Goal: Communication & Community: Answer question/provide support

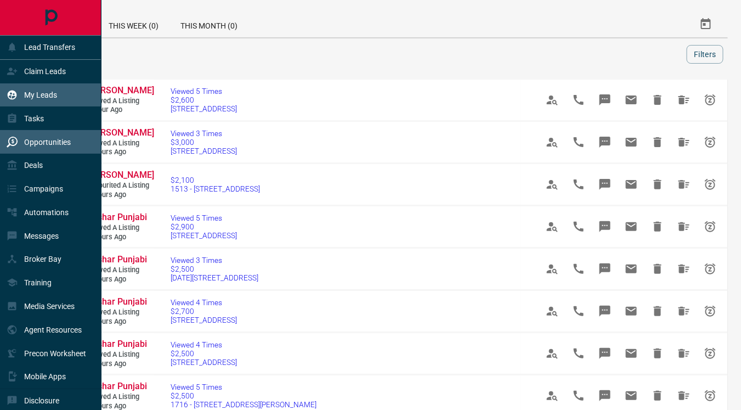
click at [40, 92] on p "My Leads" at bounding box center [40, 94] width 33 height 9
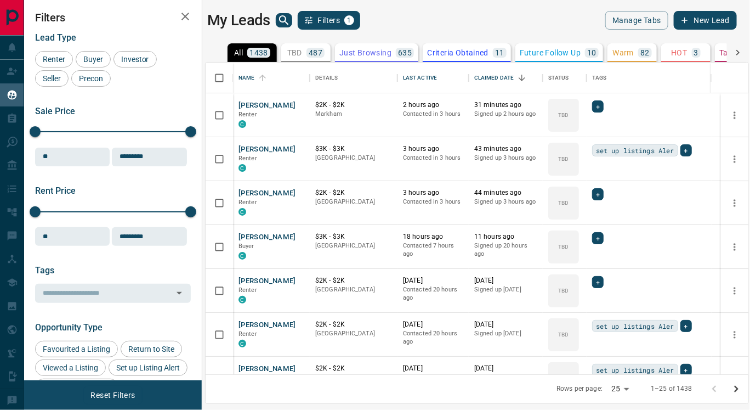
scroll to position [303, 534]
click at [448, 52] on p "Criteria Obtained" at bounding box center [457, 53] width 61 height 8
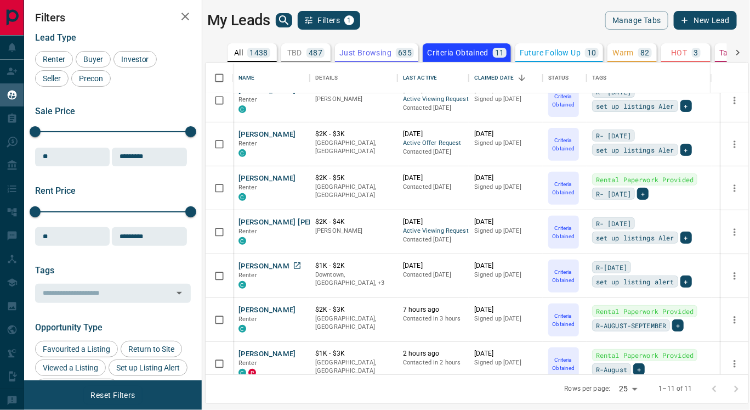
scroll to position [148, 0]
click at [265, 305] on button "[PERSON_NAME]" at bounding box center [268, 309] width 58 height 10
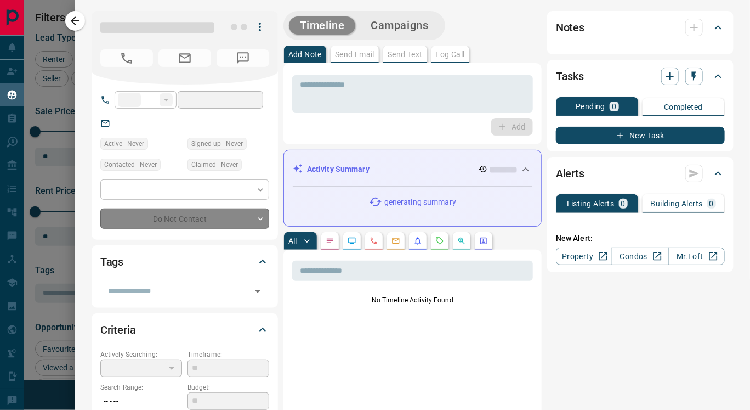
type input "**"
type input "**********"
type input "*"
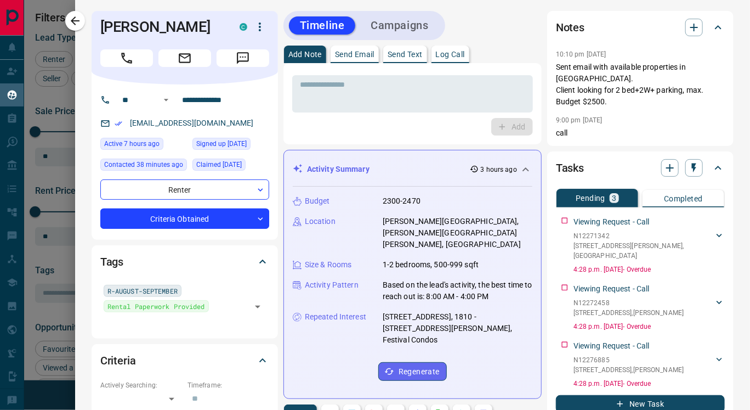
click at [404, 61] on button "Send Text" at bounding box center [405, 55] width 44 height 18
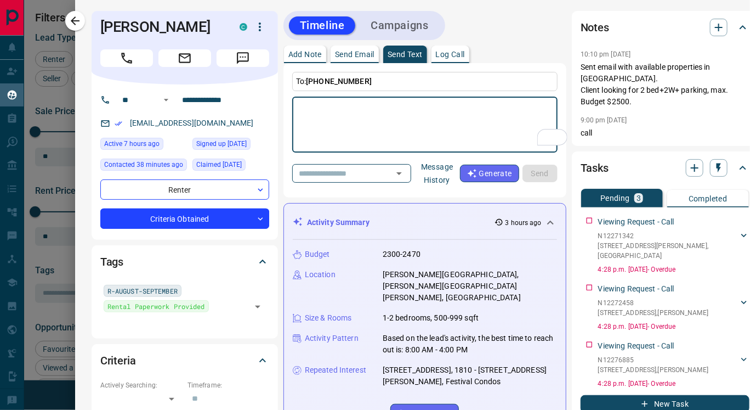
paste textarea "**********"
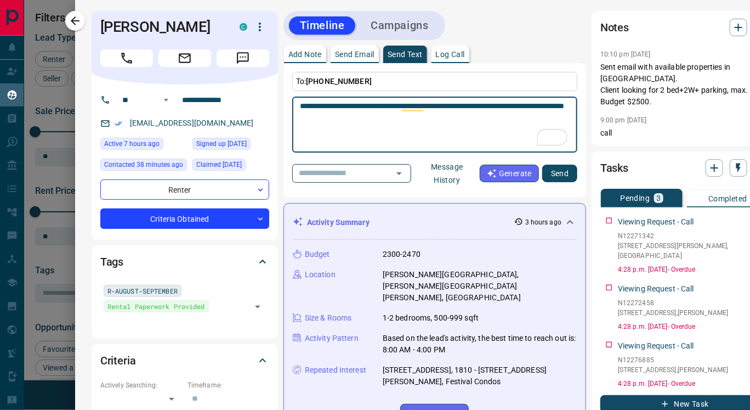
type textarea "**********"
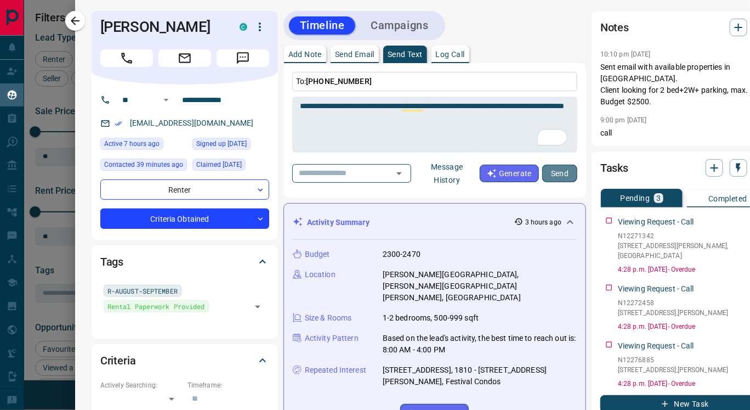
click at [557, 172] on button "Send" at bounding box center [559, 174] width 35 height 18
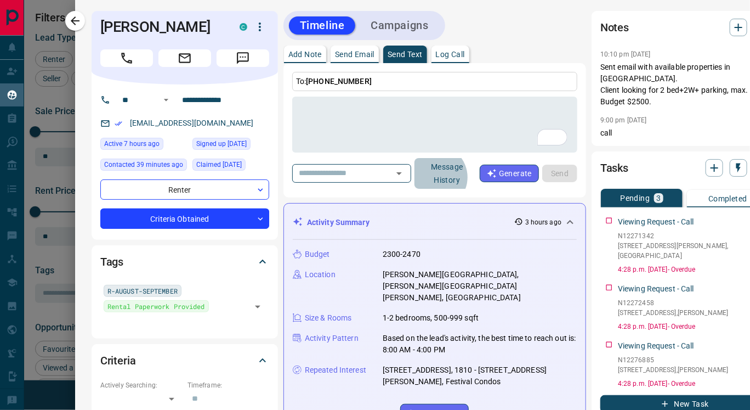
click at [454, 177] on button "Message History" at bounding box center [447, 173] width 65 height 31
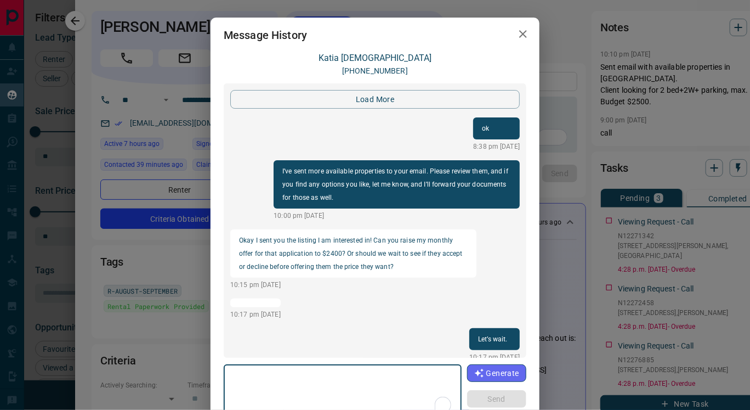
scroll to position [1329, 0]
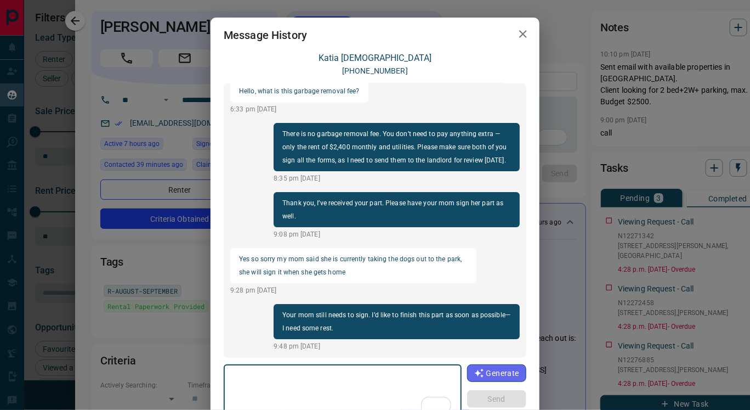
click at [517, 38] on icon "button" at bounding box center [523, 33] width 13 height 13
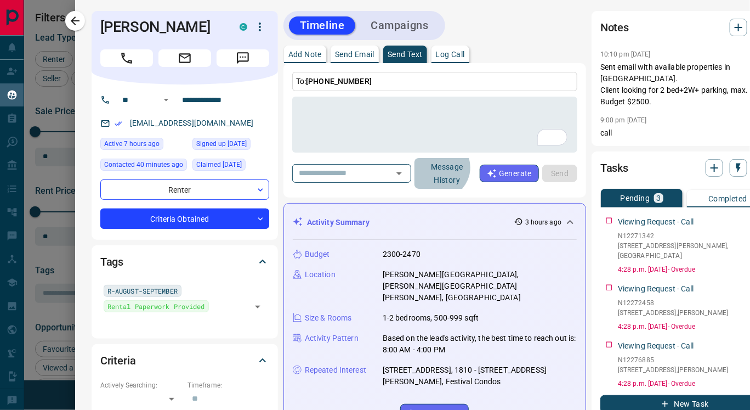
click at [457, 167] on button "Message History" at bounding box center [447, 173] width 65 height 31
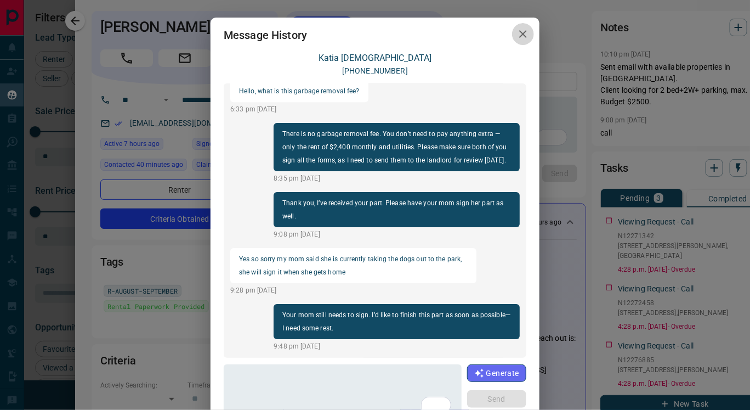
click at [518, 37] on icon "button" at bounding box center [523, 33] width 13 height 13
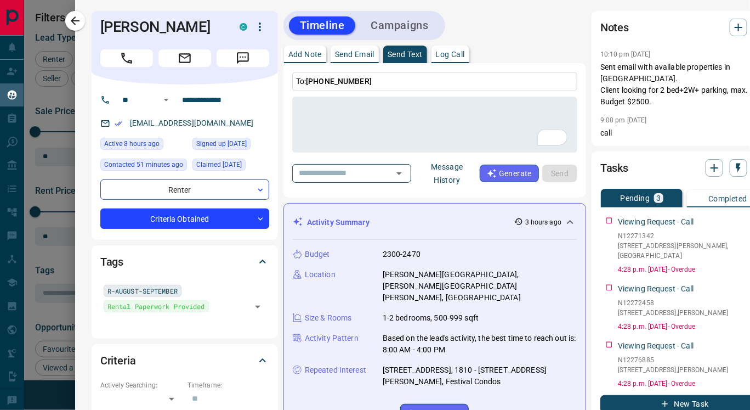
click at [453, 173] on button "Message History" at bounding box center [447, 173] width 65 height 31
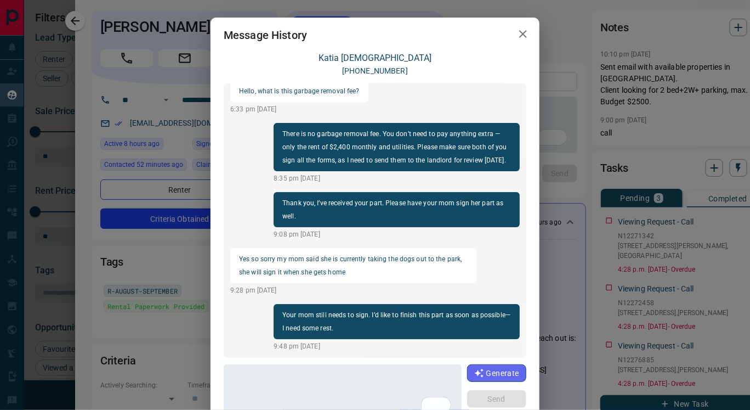
click at [517, 32] on icon "button" at bounding box center [523, 33] width 13 height 13
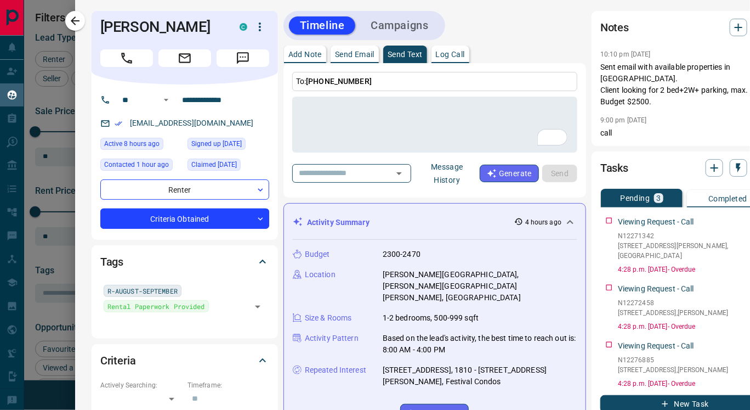
click at [65, 14] on div at bounding box center [375, 205] width 750 height 410
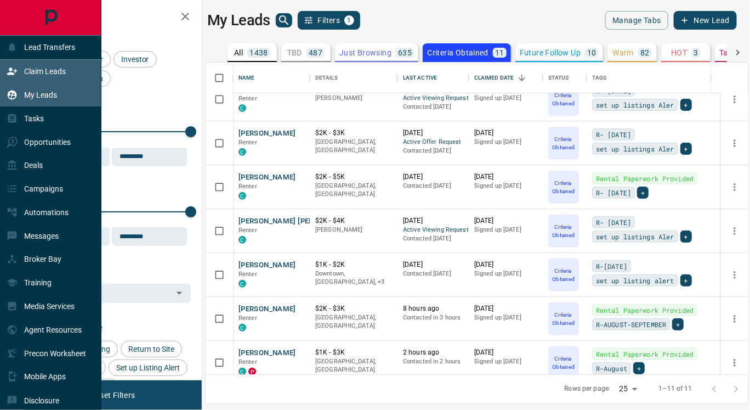
click at [39, 72] on p "Claim Leads" at bounding box center [45, 71] width 42 height 9
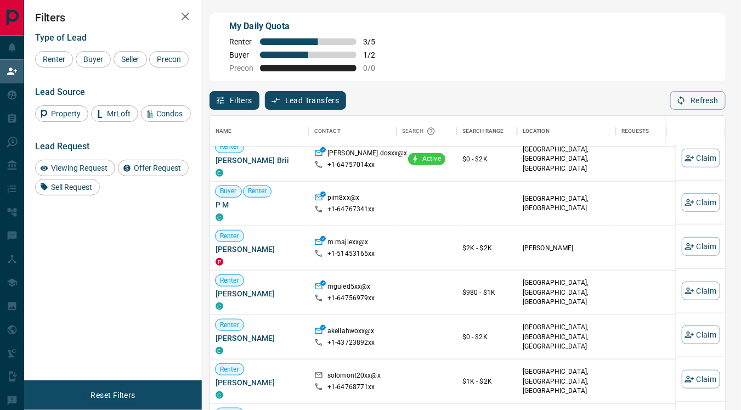
scroll to position [1101, 0]
click at [361, 270] on div "mguled5xx@x +1- 64756979xx" at bounding box center [352, 292] width 77 height 44
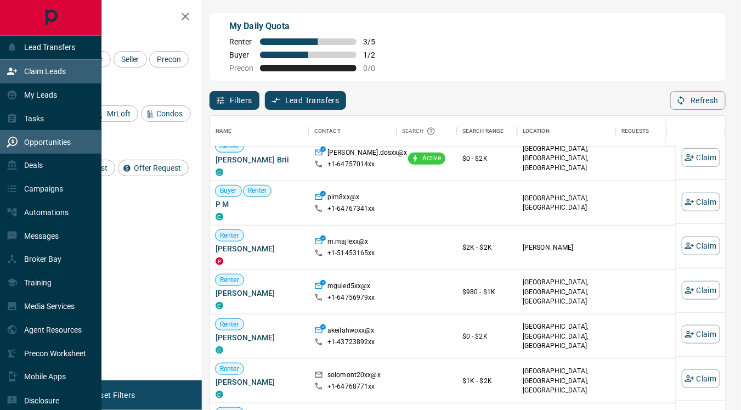
click at [52, 137] on div "Opportunities" at bounding box center [39, 142] width 64 height 18
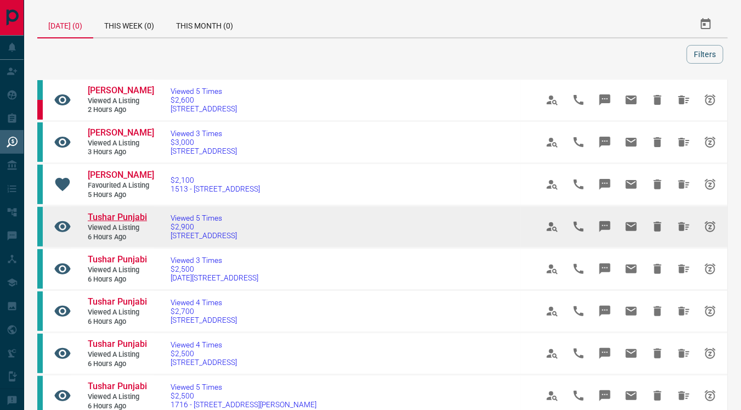
click at [113, 216] on span "Tushar Punjabi" at bounding box center [117, 217] width 59 height 10
